Goal: Communication & Community: Share content

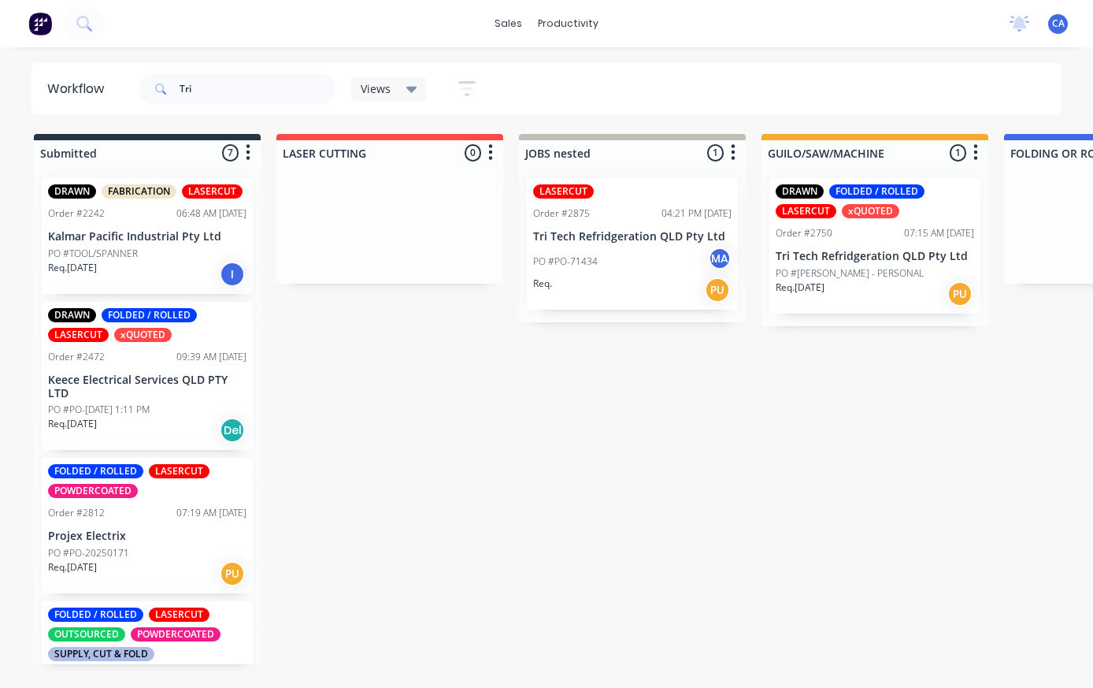
scroll to position [15, 0]
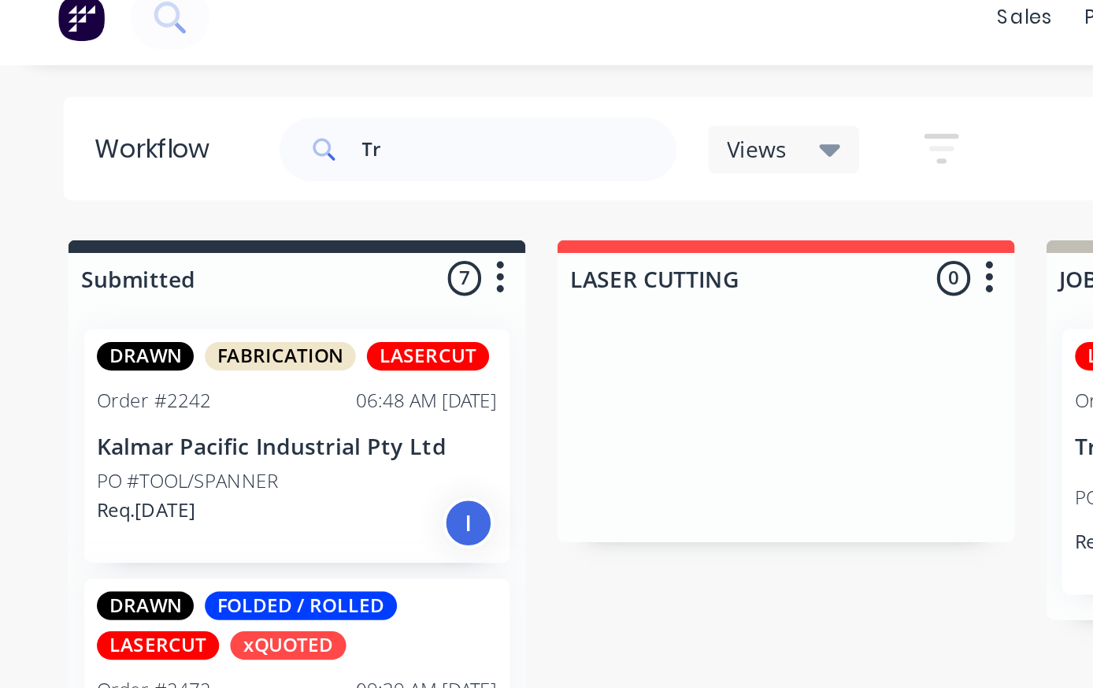
type input "T"
click at [516, 43] on div "sales productivity sales Sales Orders Customers Price Level Manager productivit…" at bounding box center [546, 296] width 1093 height 593
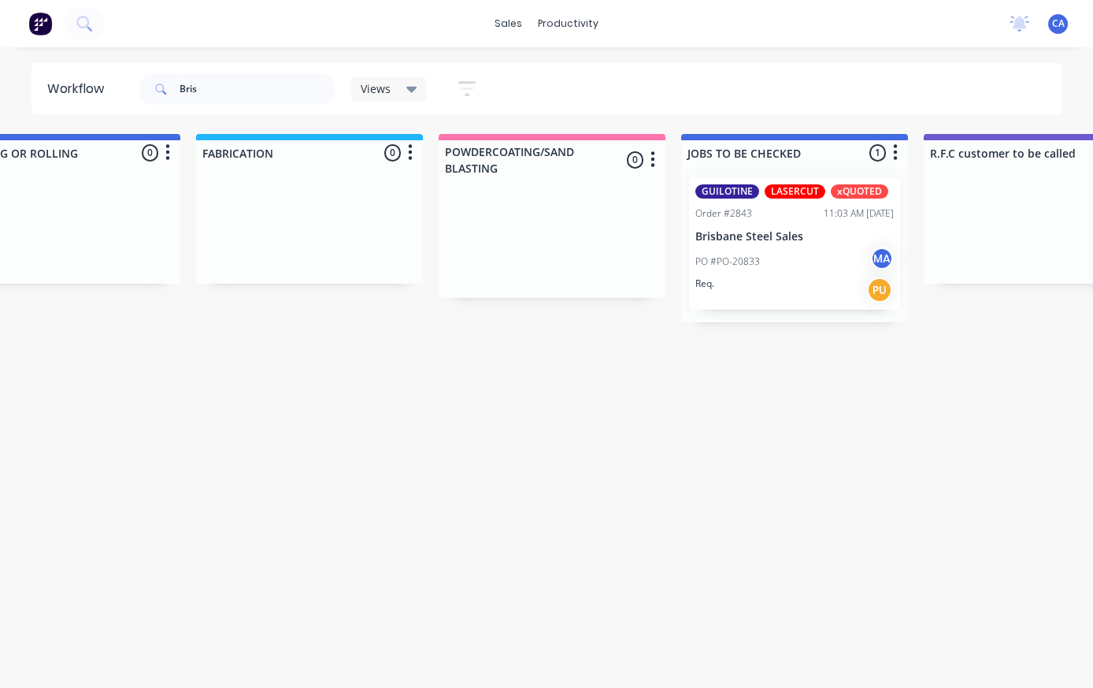
scroll to position [0, 1073]
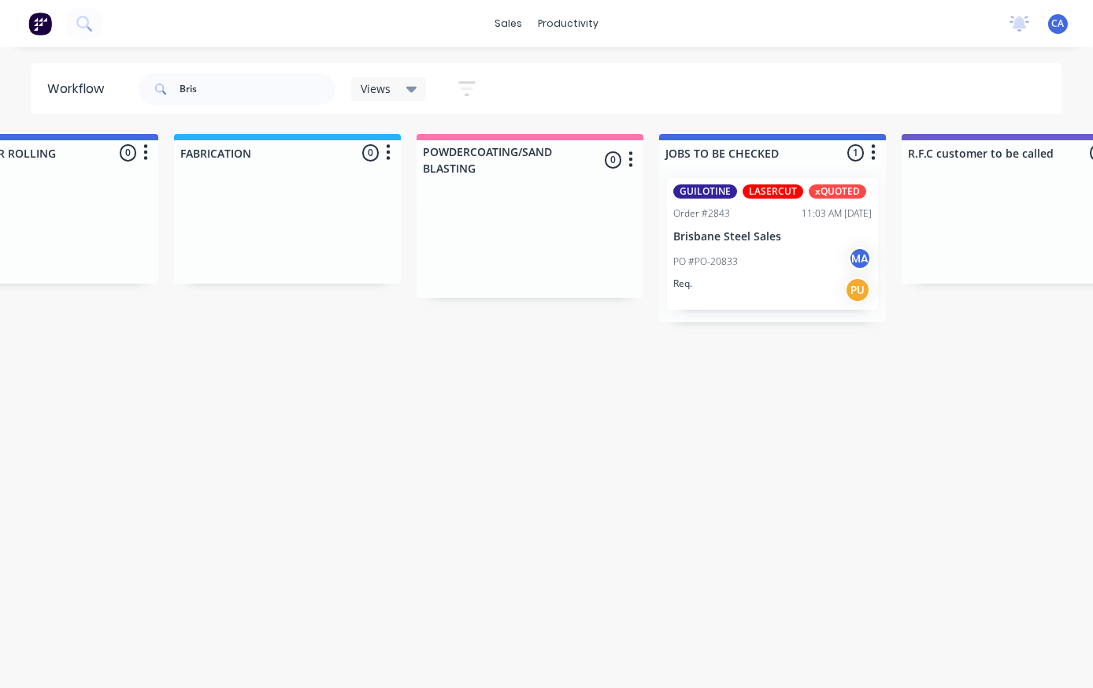
click at [784, 257] on div "PO #PO-20833 MA" at bounding box center [772, 262] width 198 height 30
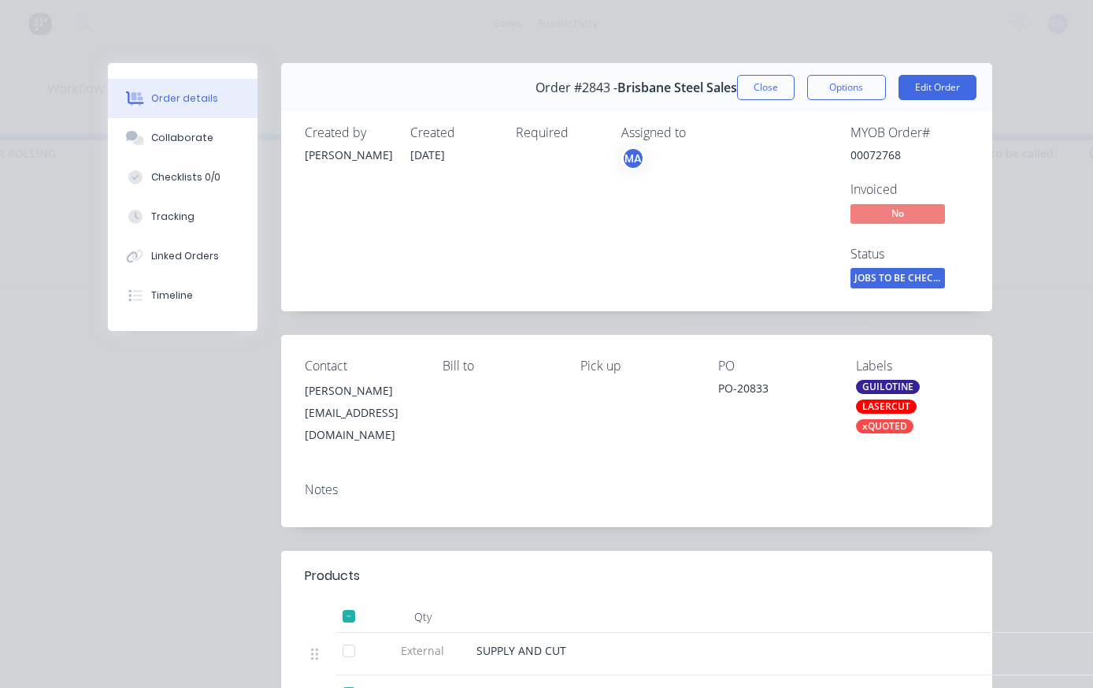
click at [162, 220] on div "Tracking" at bounding box center [172, 217] width 43 height 14
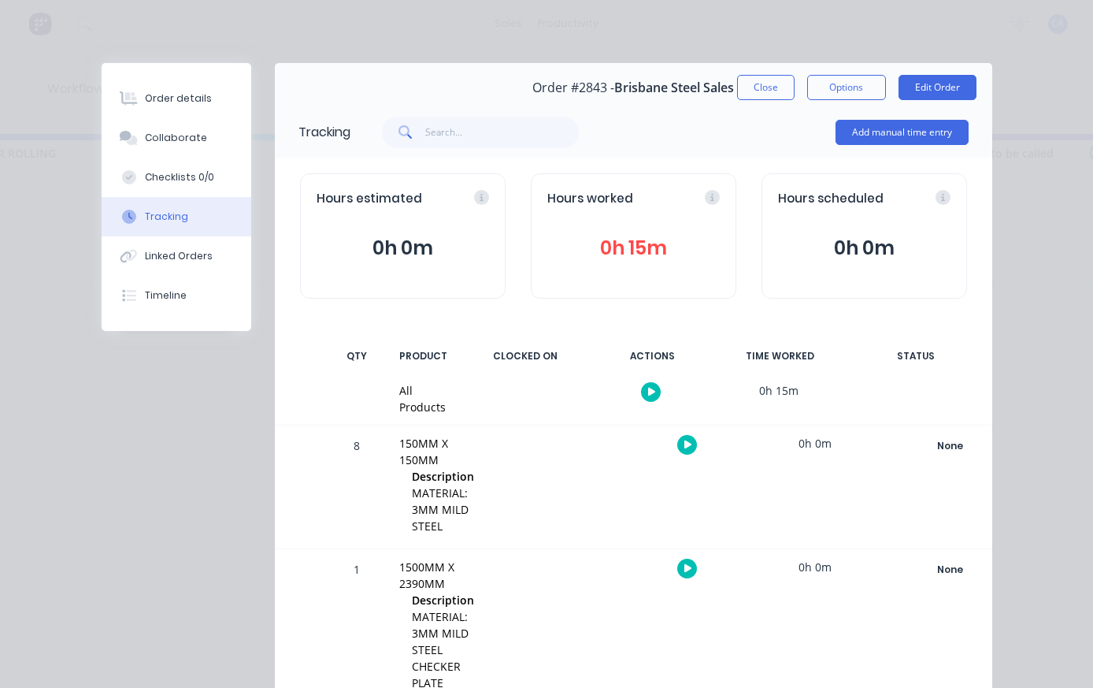
click at [172, 139] on div "Collaborate" at bounding box center [176, 138] width 62 height 14
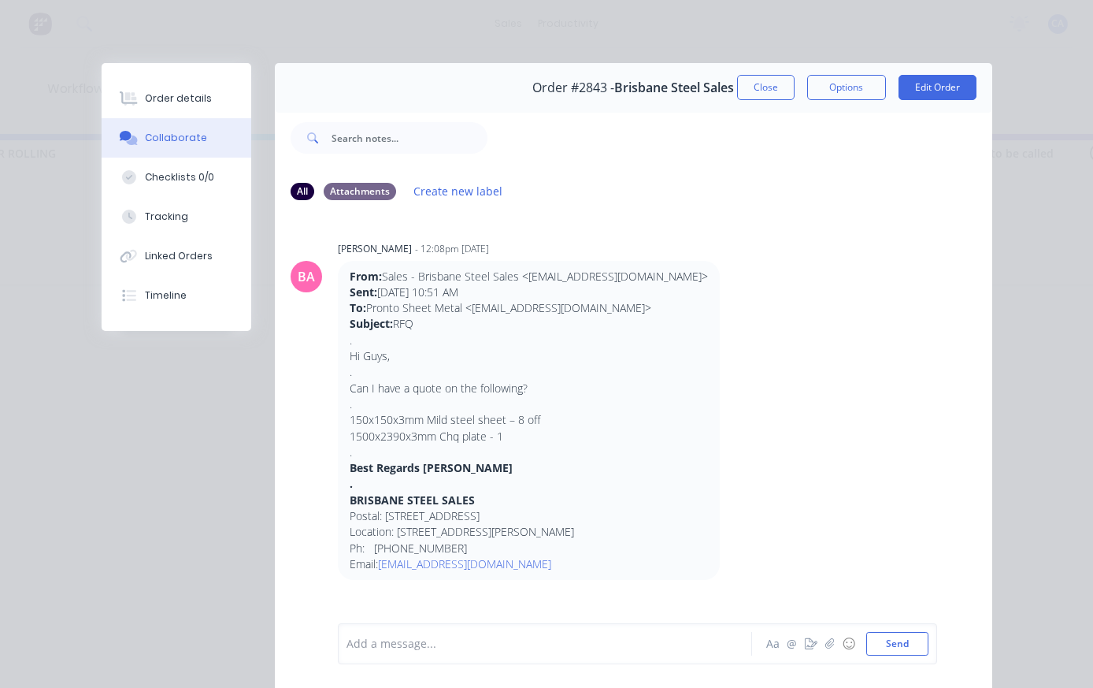
click at [831, 636] on button "button" at bounding box center [830, 643] width 19 height 19
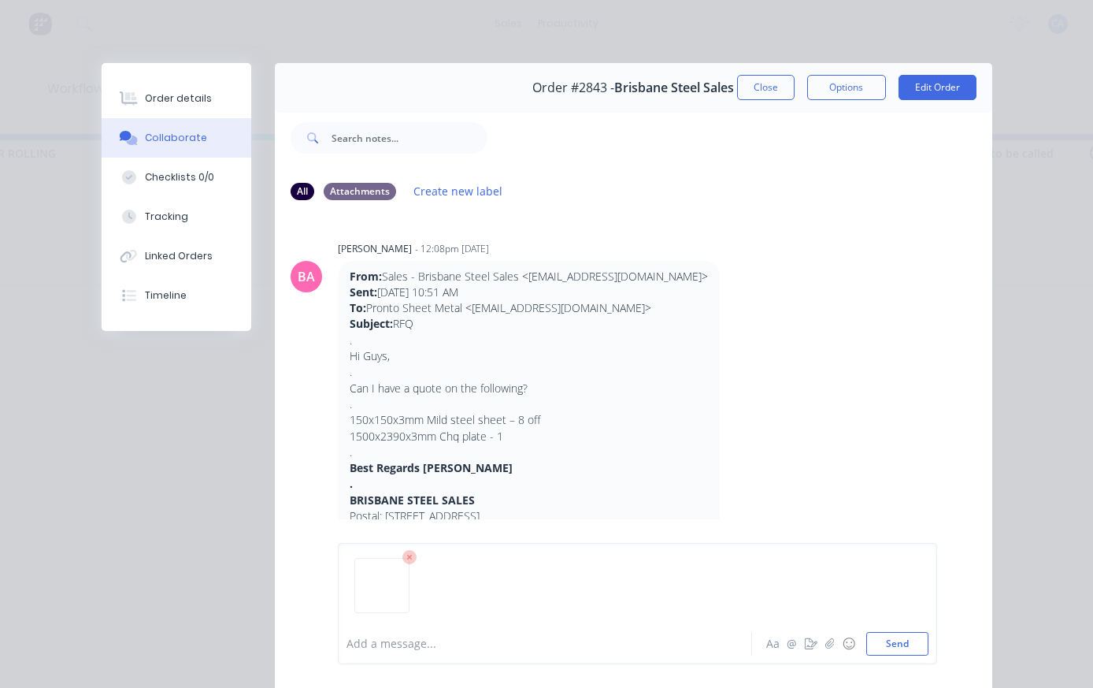
click at [918, 646] on button "Send" at bounding box center [897, 644] width 62 height 24
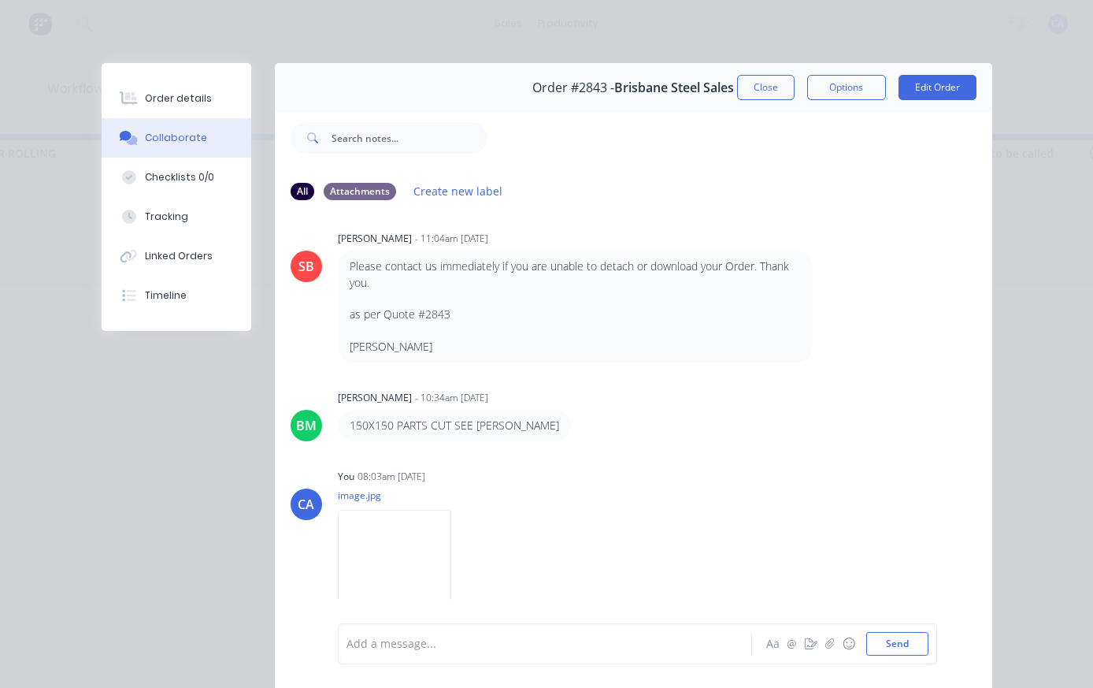
scroll to position [678, 0]
click at [777, 91] on button "Close" at bounding box center [765, 87] width 57 height 25
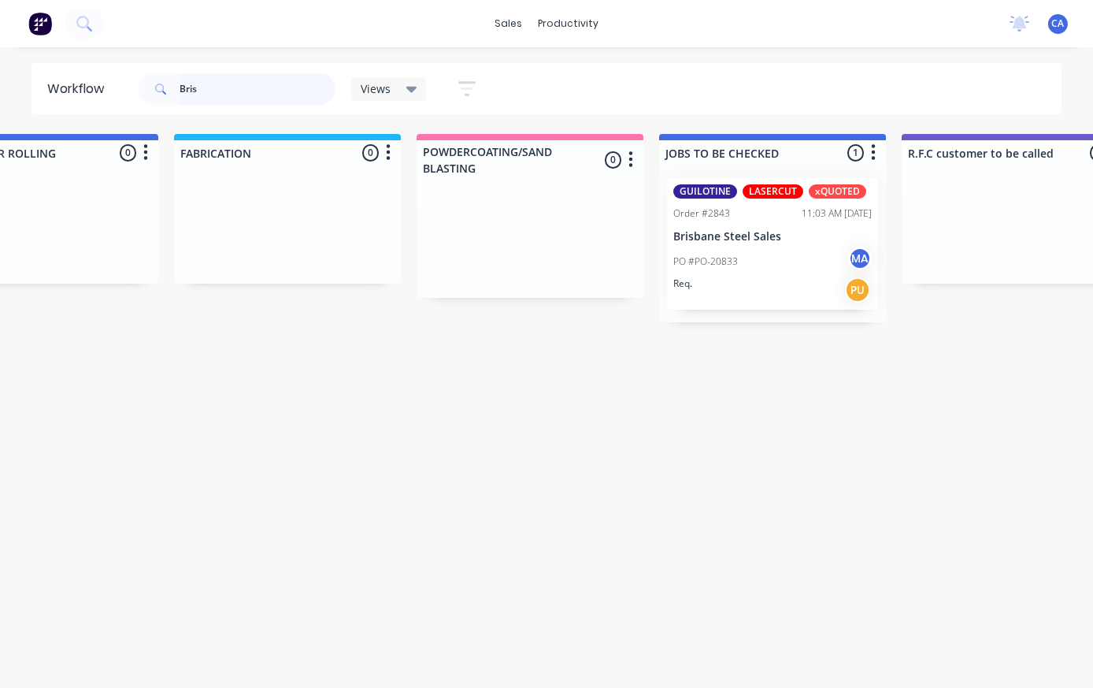
click at [247, 80] on input "Bris" at bounding box center [258, 89] width 156 height 32
click at [280, 85] on input "Bris" at bounding box center [258, 89] width 156 height 32
type input "B"
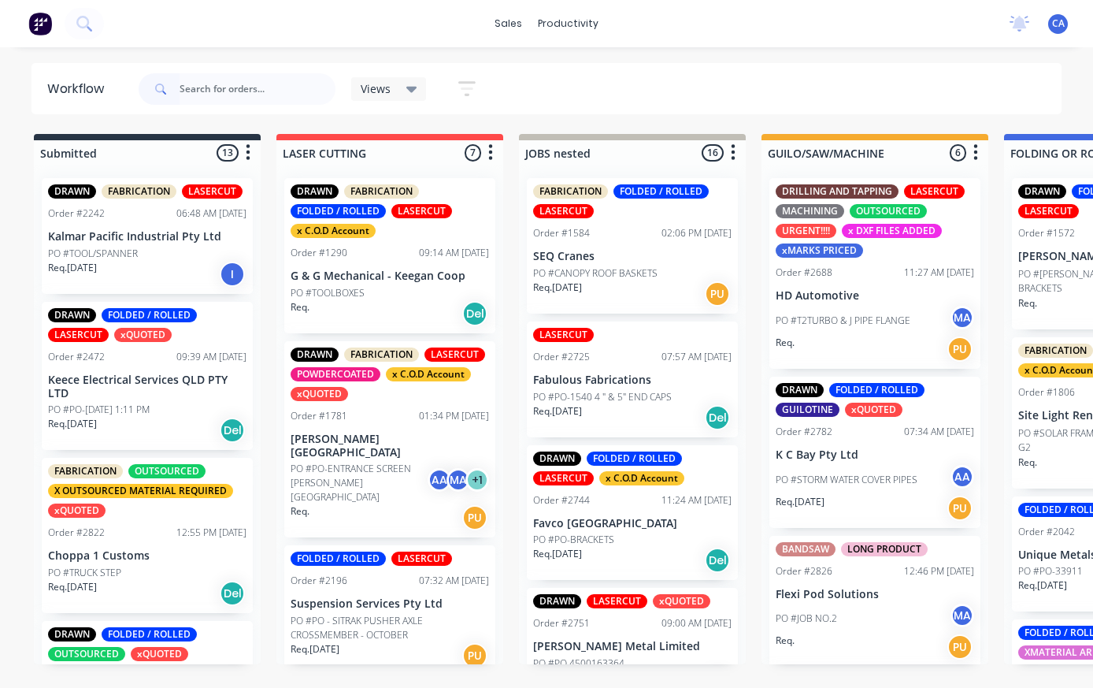
scroll to position [1, 83]
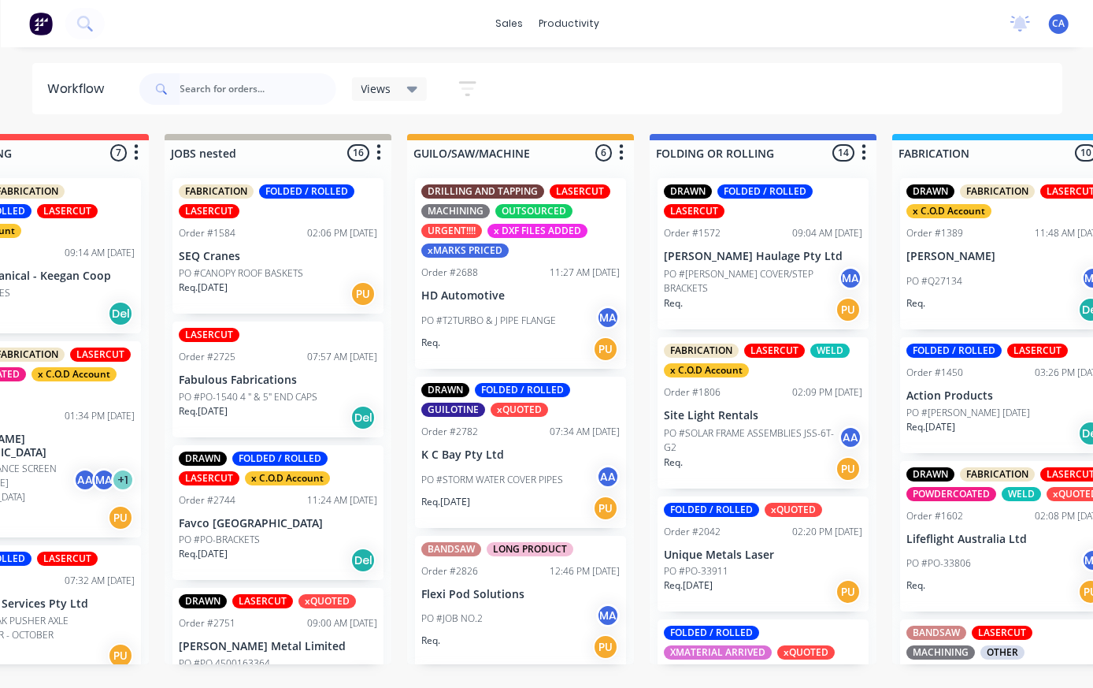
click at [544, 438] on div "DRAWN FOLDED / ROLLED GUILOTINE xQUOTED Order #2782 07:34 AM [DATE] K C Bay Pty…" at bounding box center [519, 451] width 211 height 151
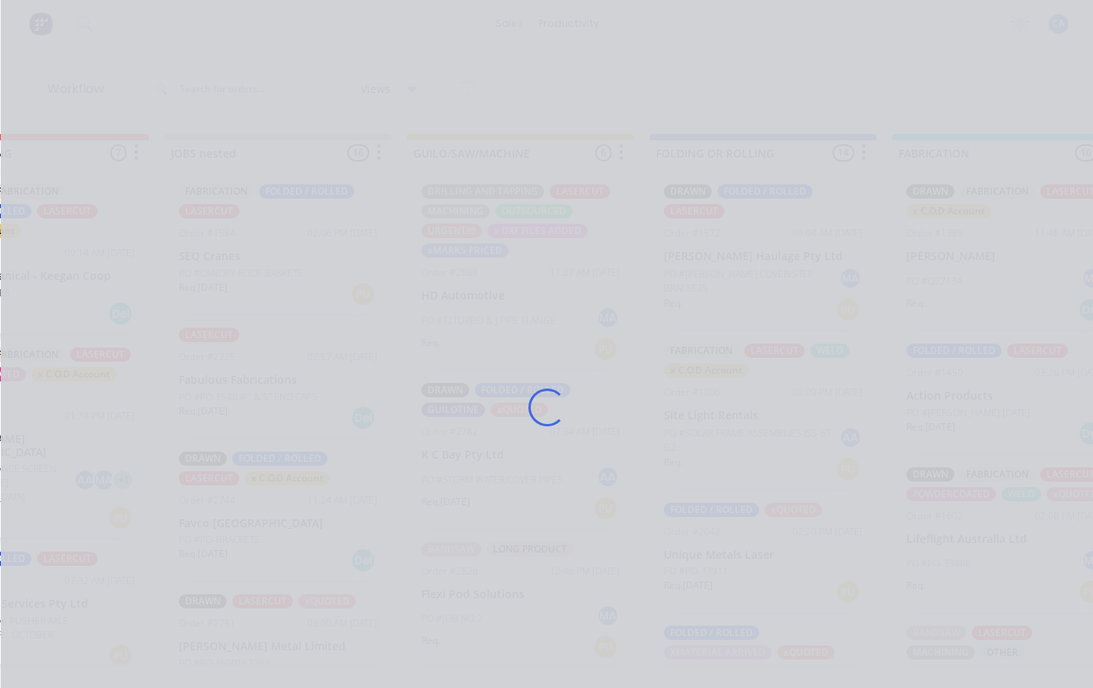
scroll to position [0, 355]
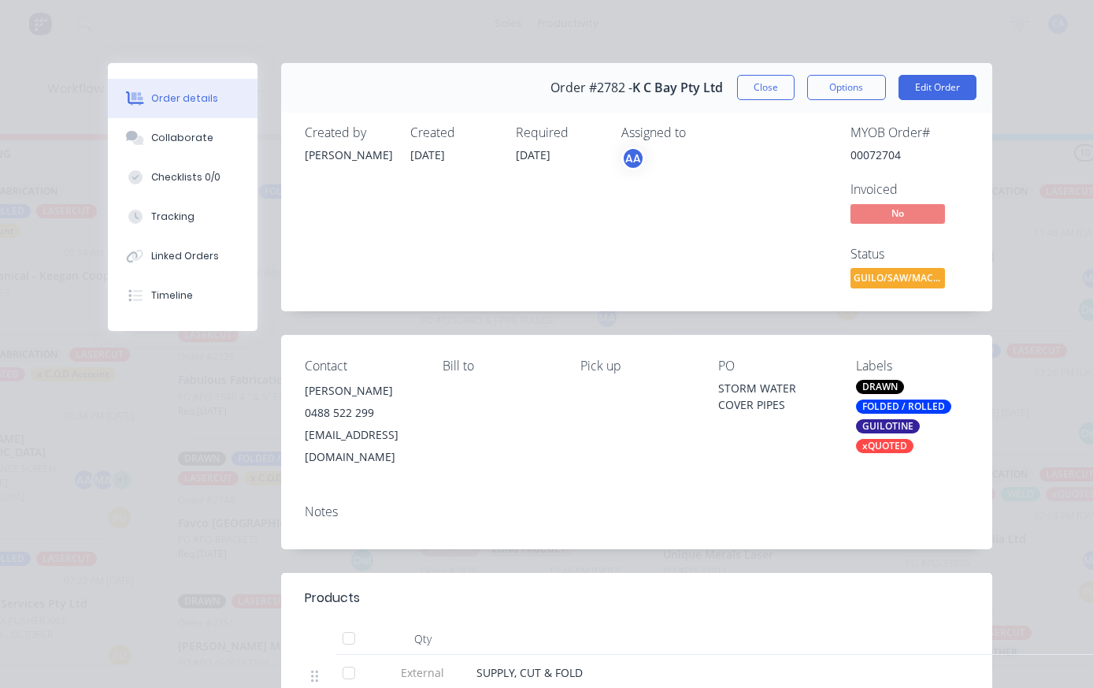
click at [171, 133] on div "Collaborate" at bounding box center [182, 138] width 62 height 14
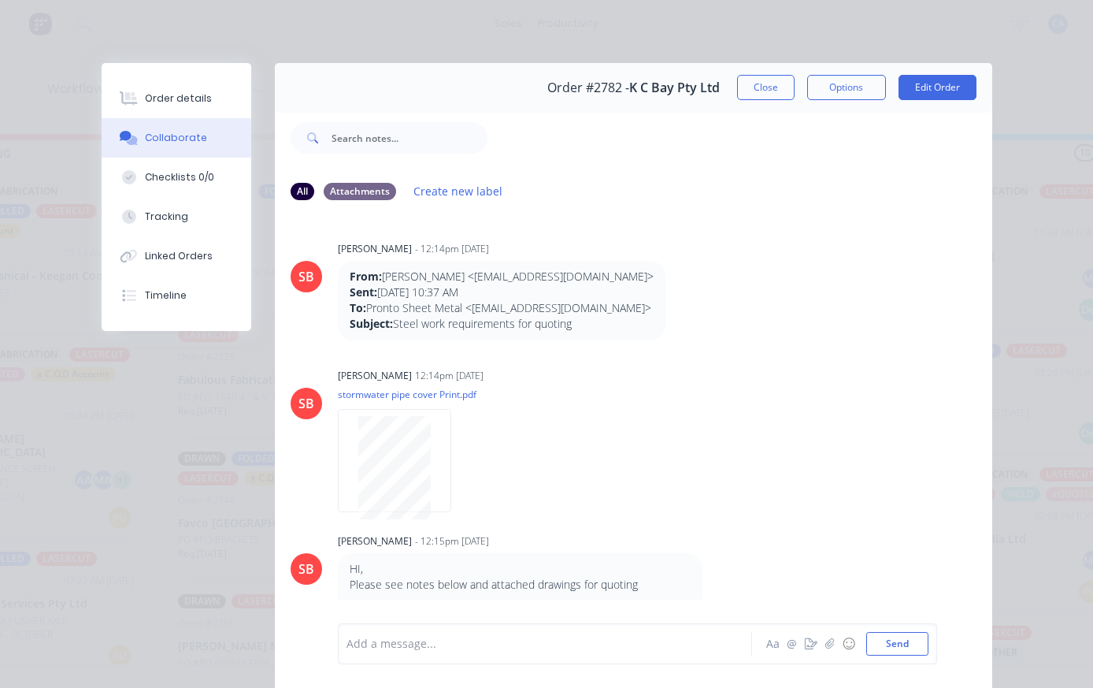
click at [832, 642] on icon "button" at bounding box center [829, 643] width 9 height 11
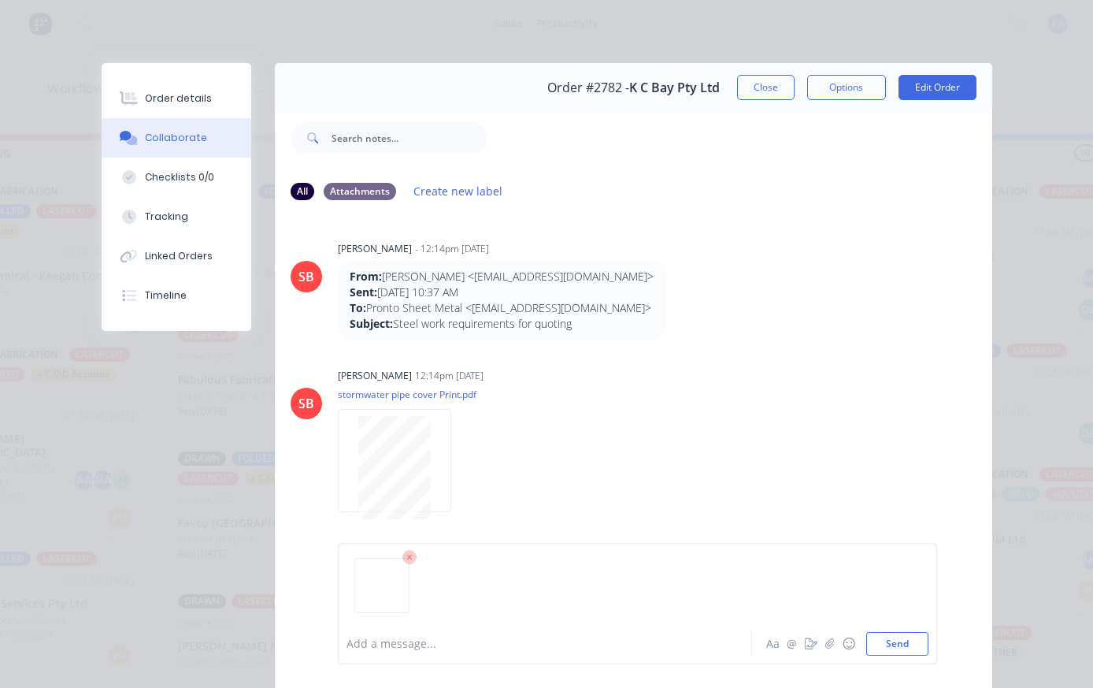
click at [918, 647] on button "Send" at bounding box center [897, 644] width 62 height 24
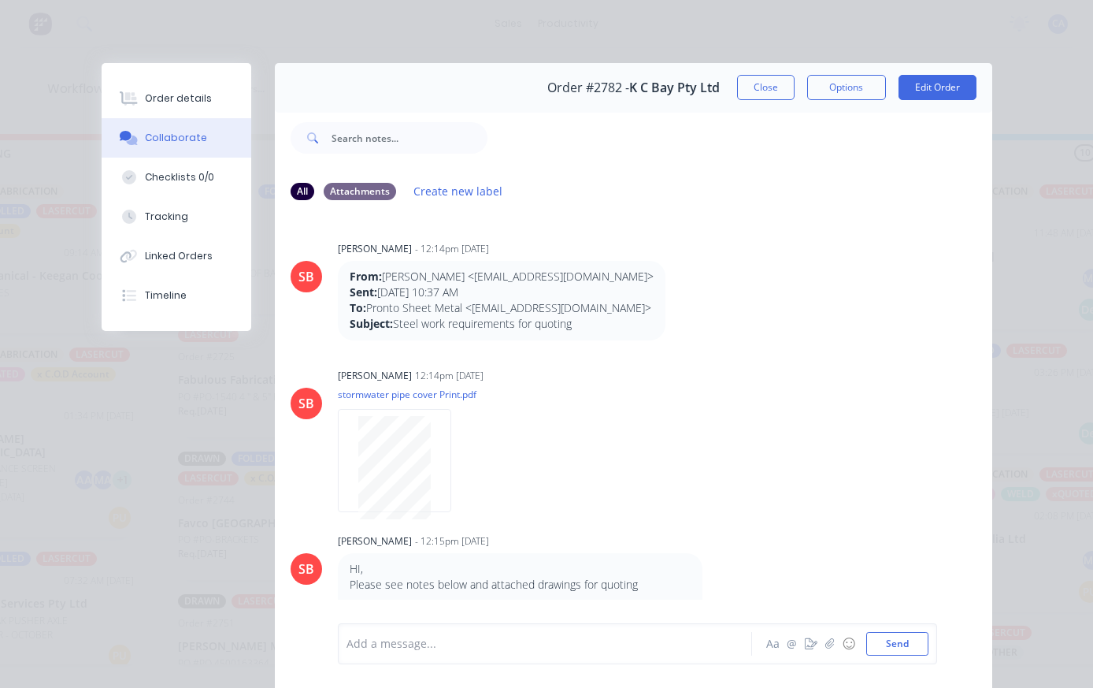
scroll to position [691, 0]
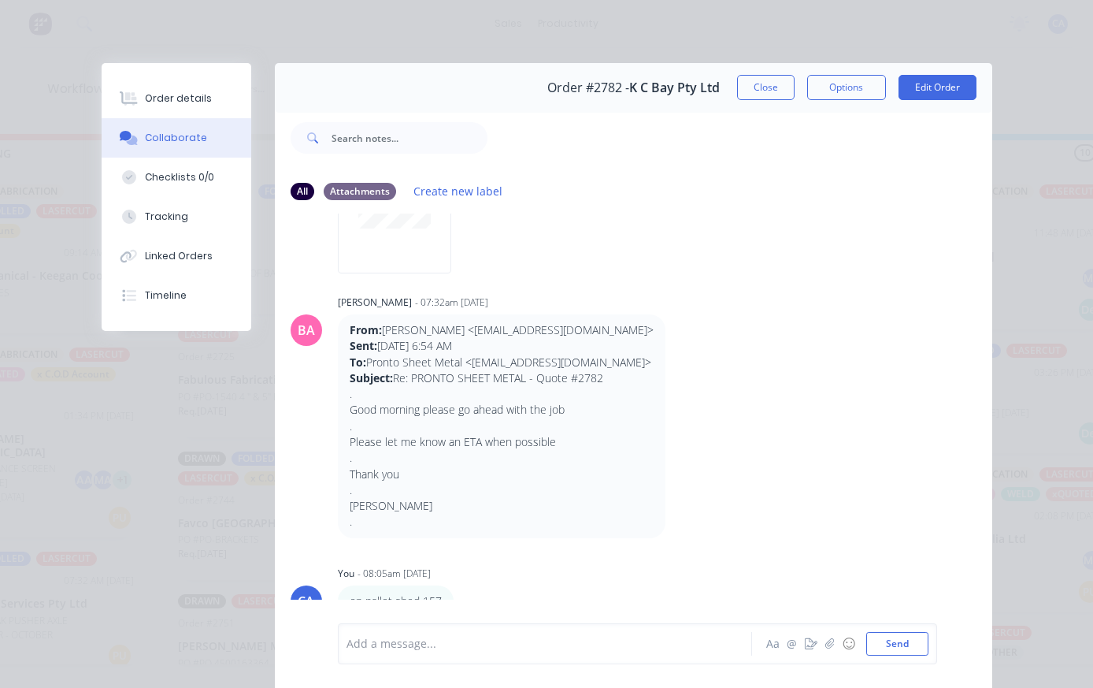
click at [744, 80] on button "Close" at bounding box center [765, 87] width 57 height 25
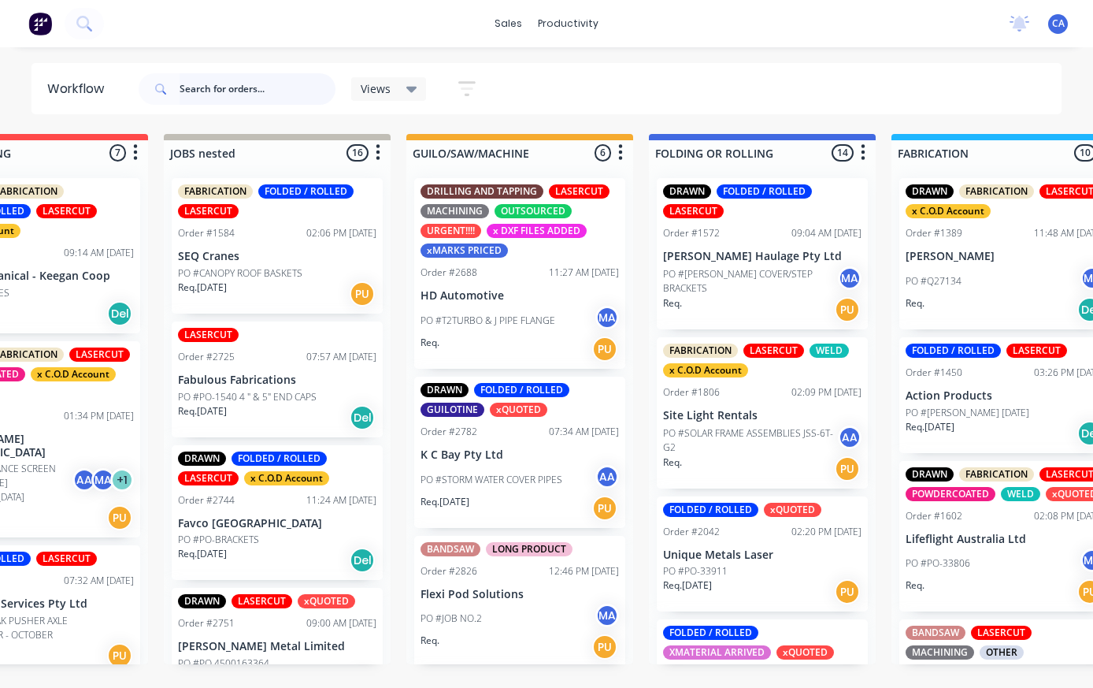
scroll to position [0, 355]
click at [258, 94] on input "text" at bounding box center [258, 89] width 156 height 32
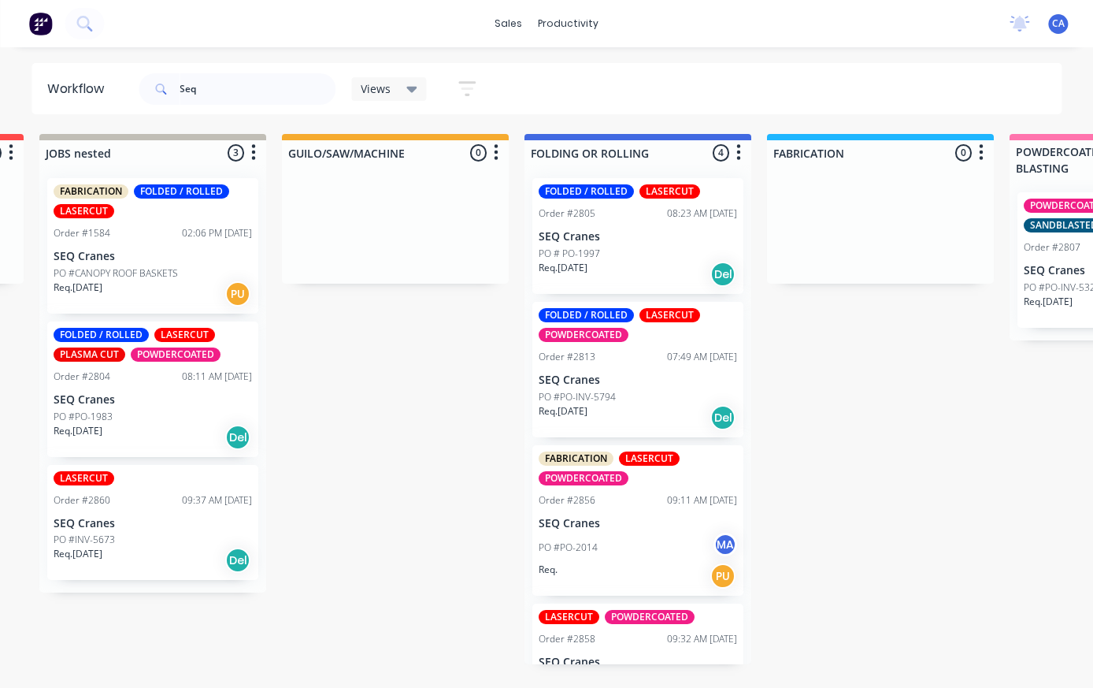
scroll to position [0, 480]
type input "Seq"
click at [655, 523] on p "SEQ Cranes" at bounding box center [637, 523] width 198 height 13
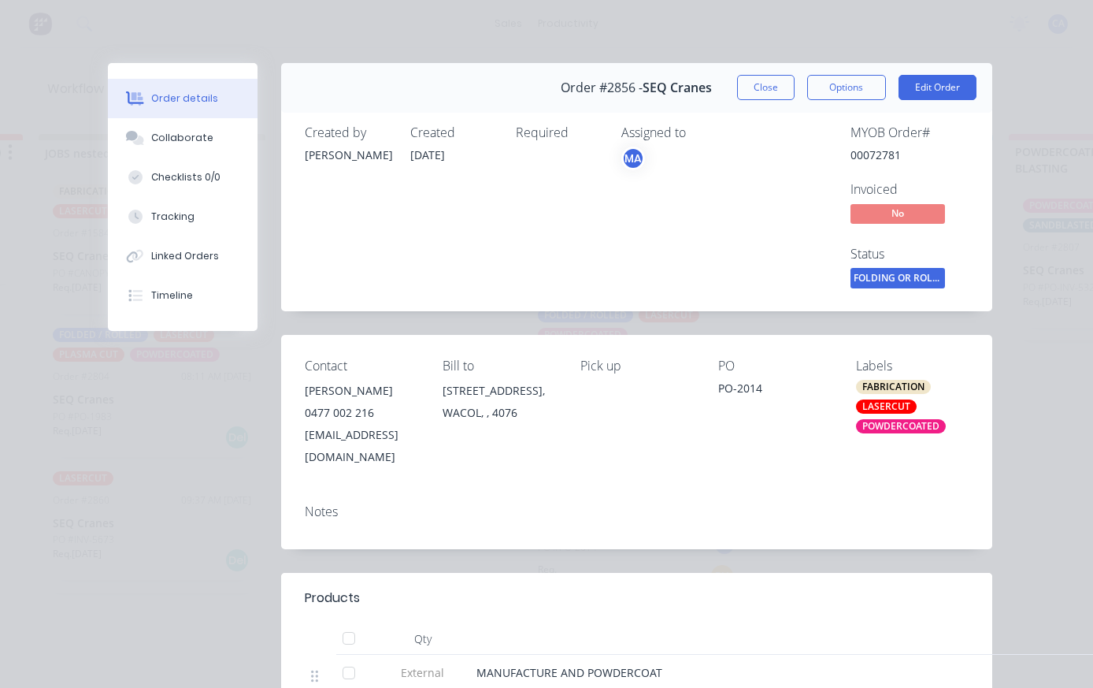
click at [201, 148] on button "Collaborate" at bounding box center [183, 137] width 150 height 39
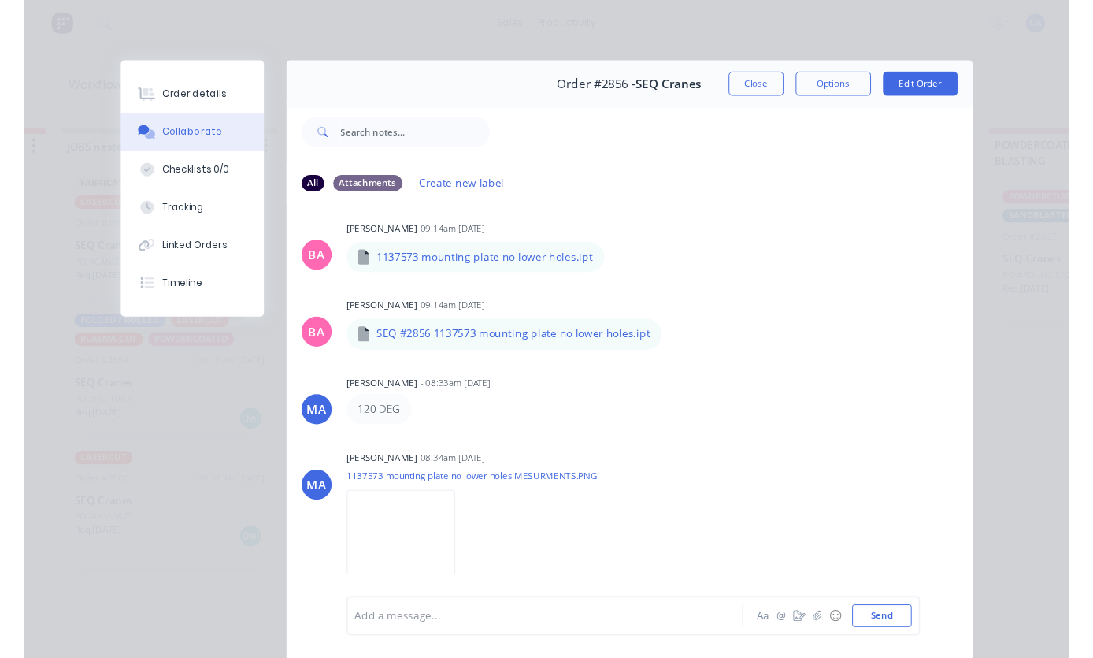
scroll to position [360, 0]
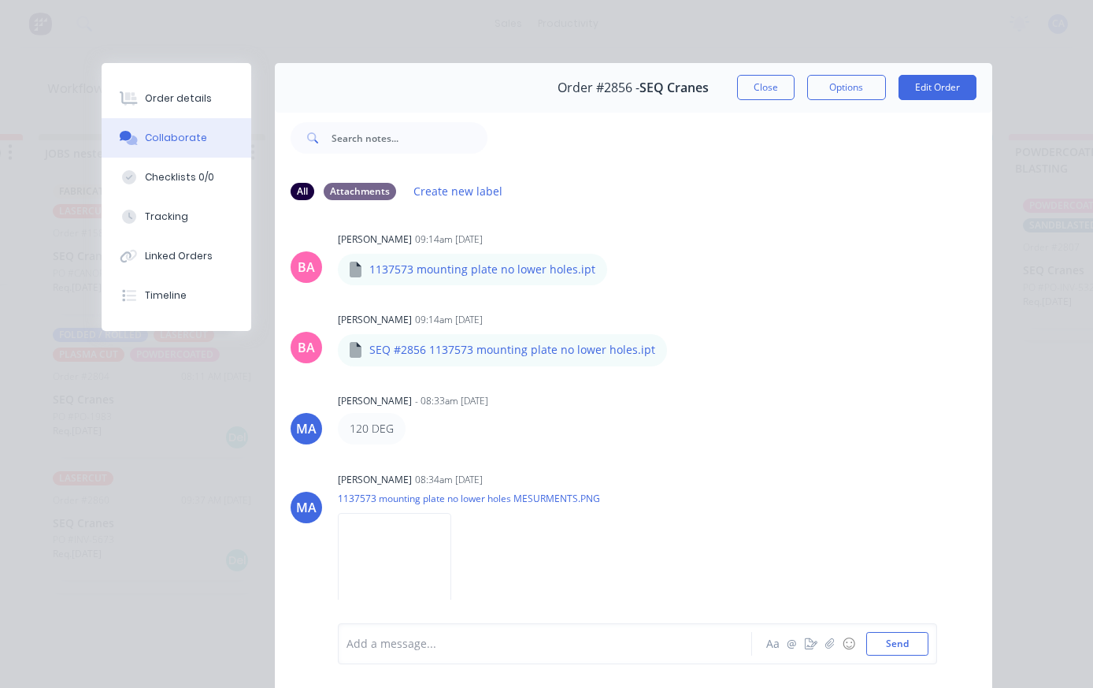
click at [436, 570] on img at bounding box center [394, 564] width 113 height 103
